Goal: Task Accomplishment & Management: Use online tool/utility

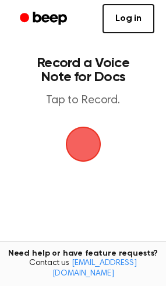
click at [96, 153] on span "button" at bounding box center [83, 144] width 33 height 33
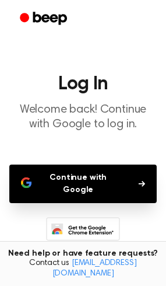
click at [114, 133] on main "Log In Welcome back! Continue with Google to log in. Continue with Google Don’t…" at bounding box center [83, 184] width 166 height 368
click at [140, 181] on icon "button" at bounding box center [142, 184] width 6 height 6
drag, startPoint x: 68, startPoint y: 60, endPoint x: 128, endPoint y: 1, distance: 83.3
click at [71, 58] on main "Log In Welcome back! Continue with Google to log in. Continue with Google Don’t…" at bounding box center [83, 184] width 166 height 368
